Goal: Information Seeking & Learning: Check status

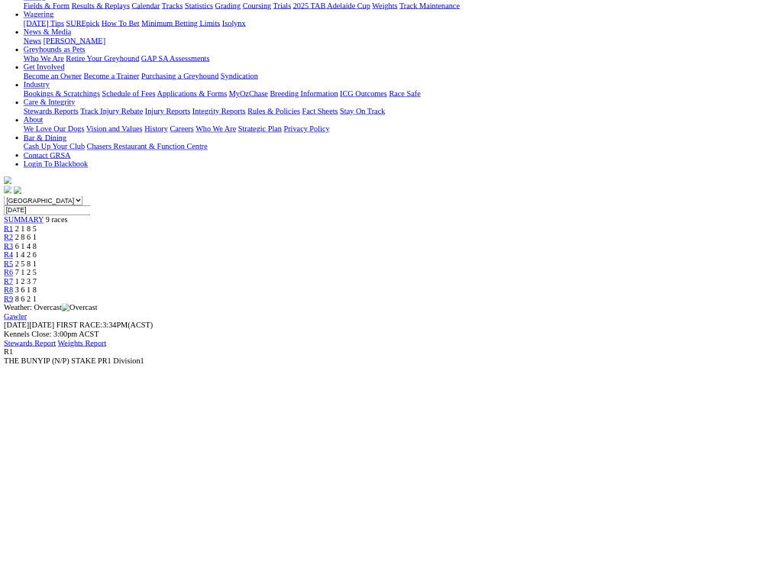
scroll to position [189, 0]
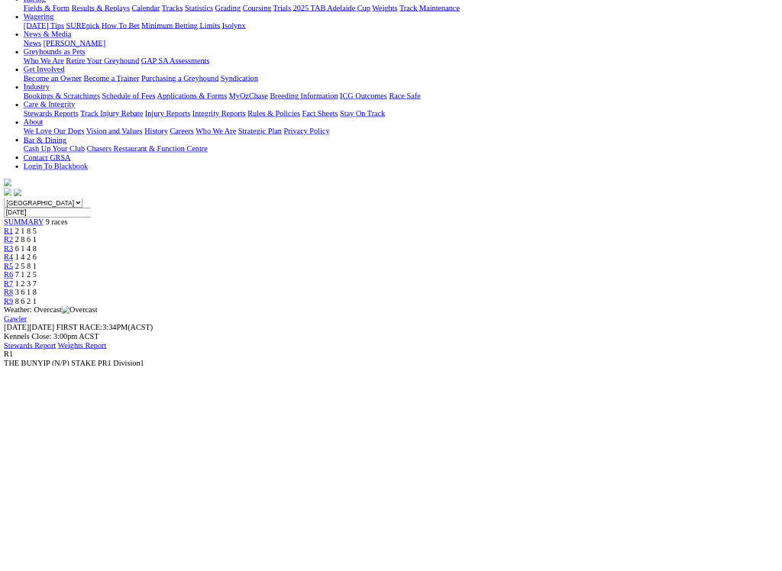
click at [251, 367] on div "R2 2 8 6 1" at bounding box center [391, 374] width 770 height 14
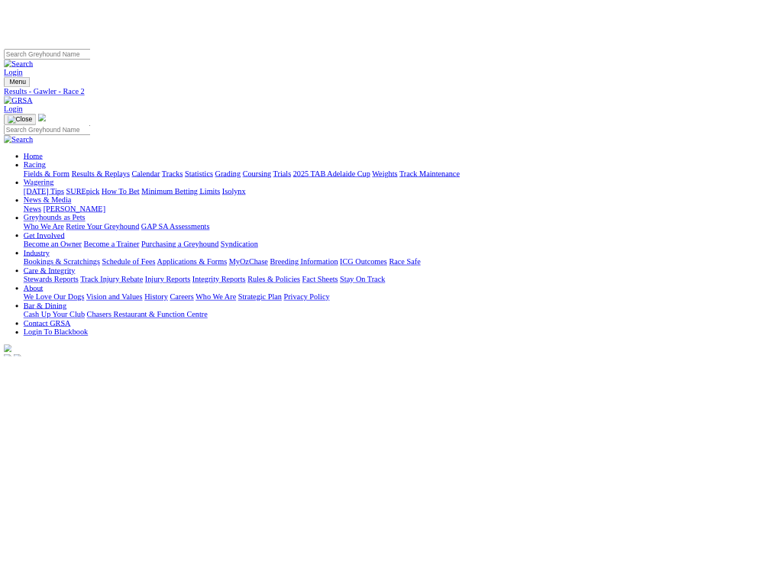
scroll to position [60, 0]
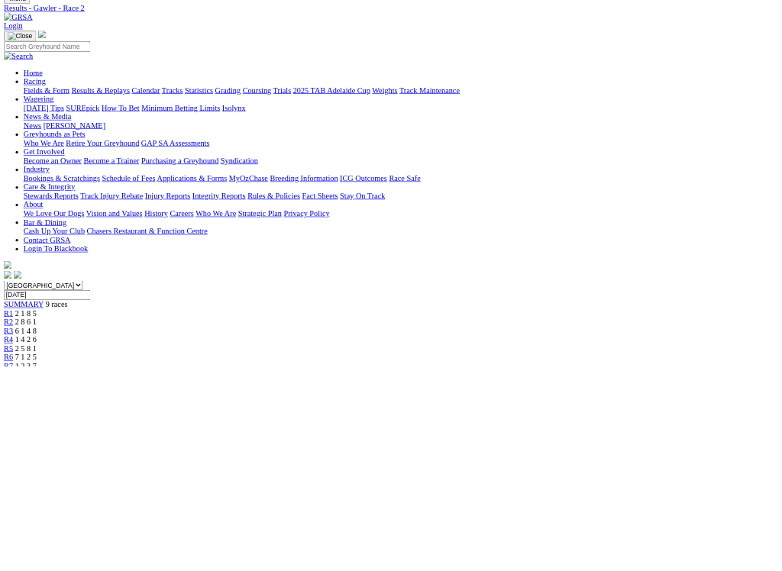
click at [316, 485] on div "R3 6 1 4 8" at bounding box center [391, 517] width 770 height 14
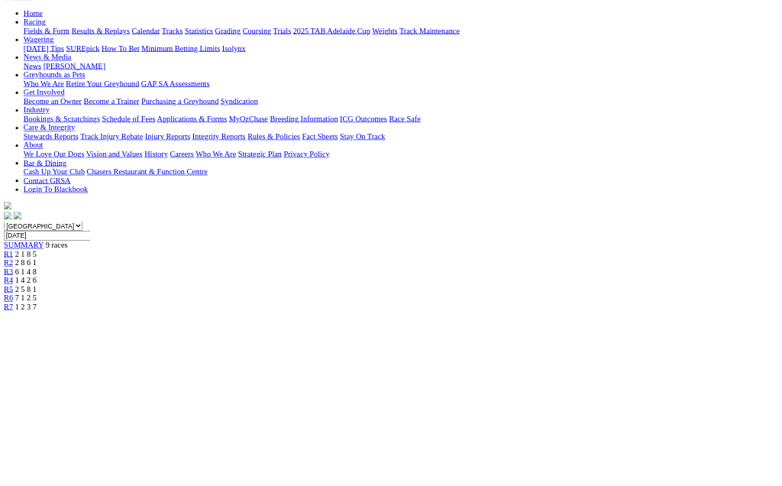
scroll to position [149, 0]
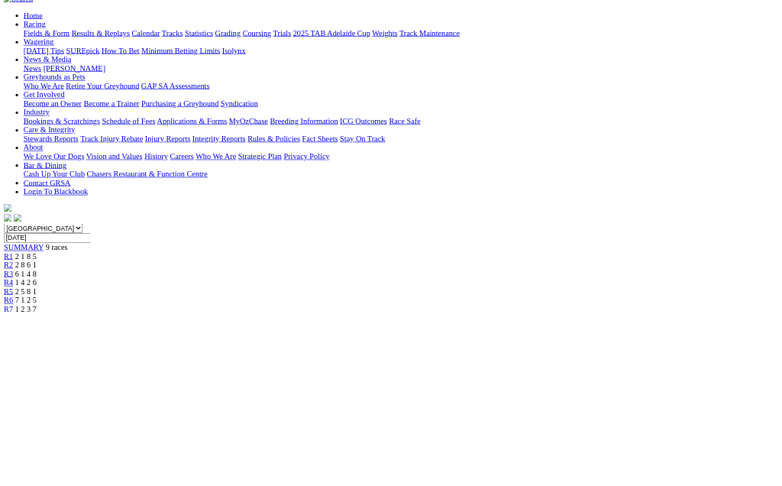
click at [21, 435] on span "R4" at bounding box center [13, 441] width 15 height 13
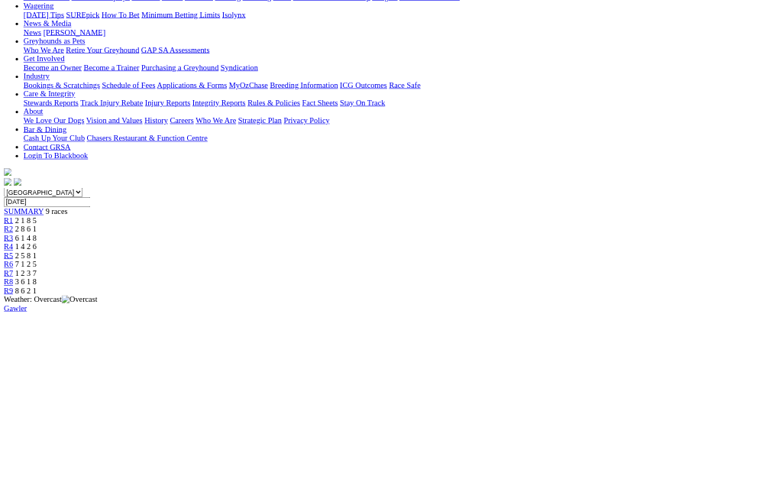
scroll to position [196, 0]
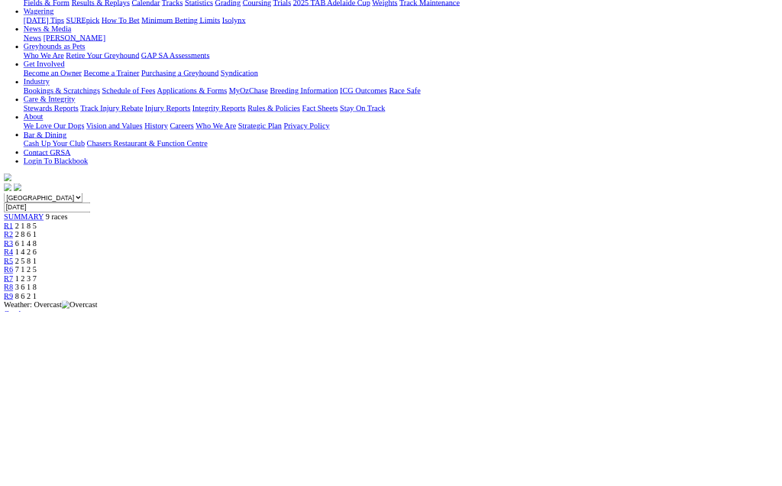
click at [21, 415] on span "R6" at bounding box center [13, 421] width 15 height 13
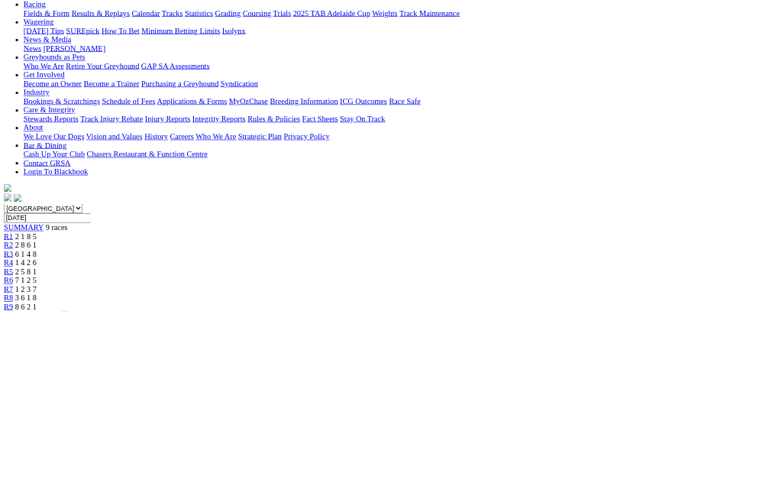
scroll to position [176, 0]
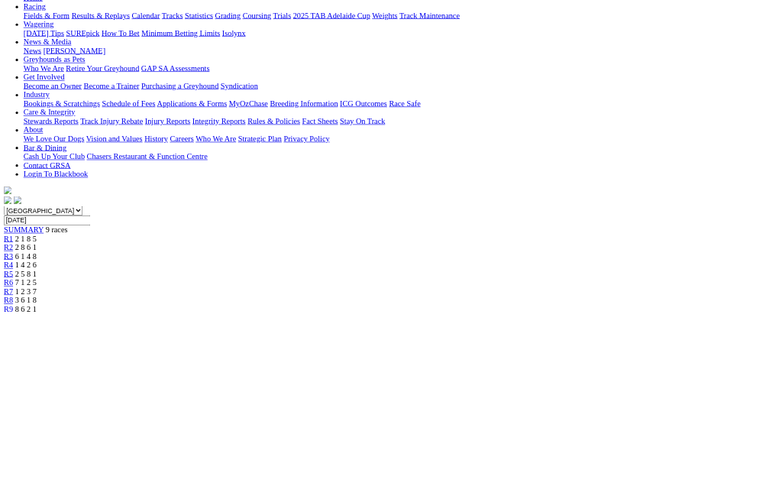
click at [21, 448] on span "R7" at bounding box center [13, 454] width 15 height 13
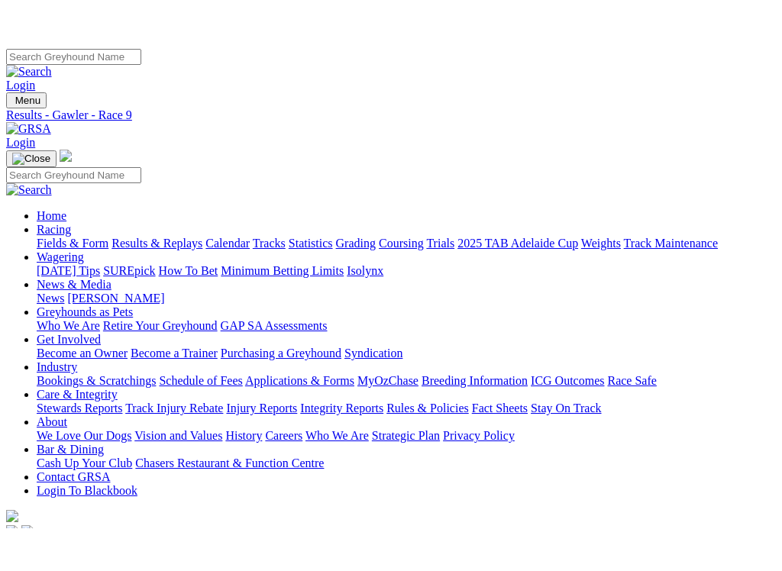
scroll to position [34, 0]
